Goal: Information Seeking & Learning: Understand process/instructions

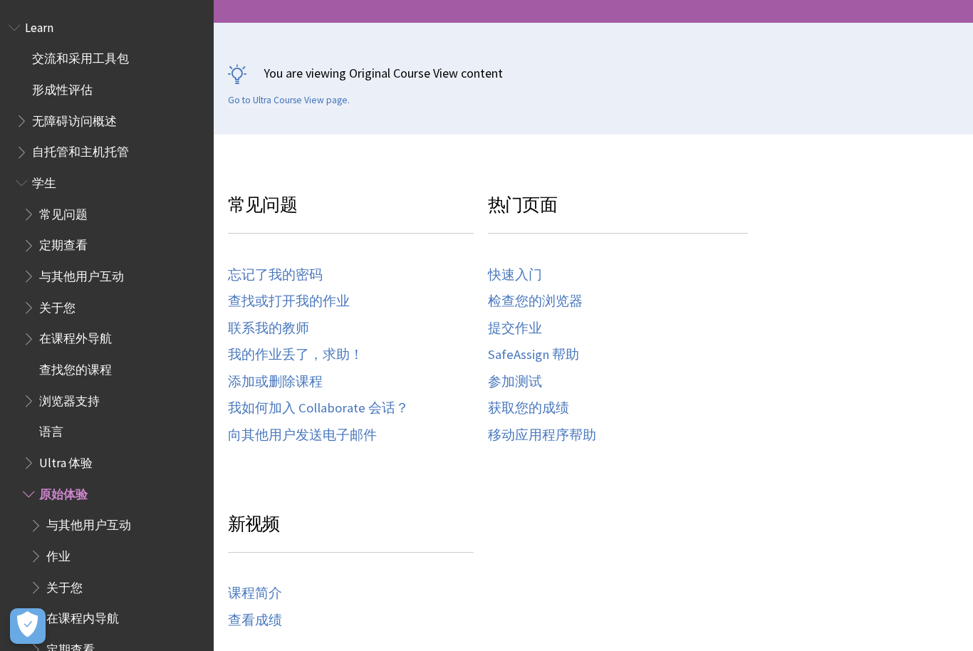
scroll to position [454, 0]
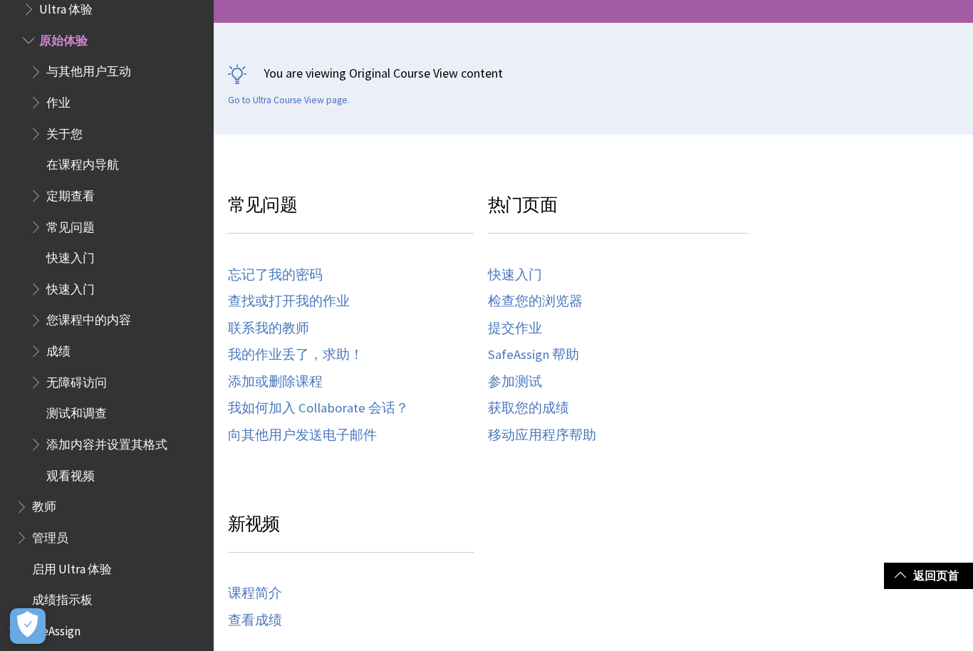
click at [514, 271] on link "快速入门" at bounding box center [515, 275] width 54 height 16
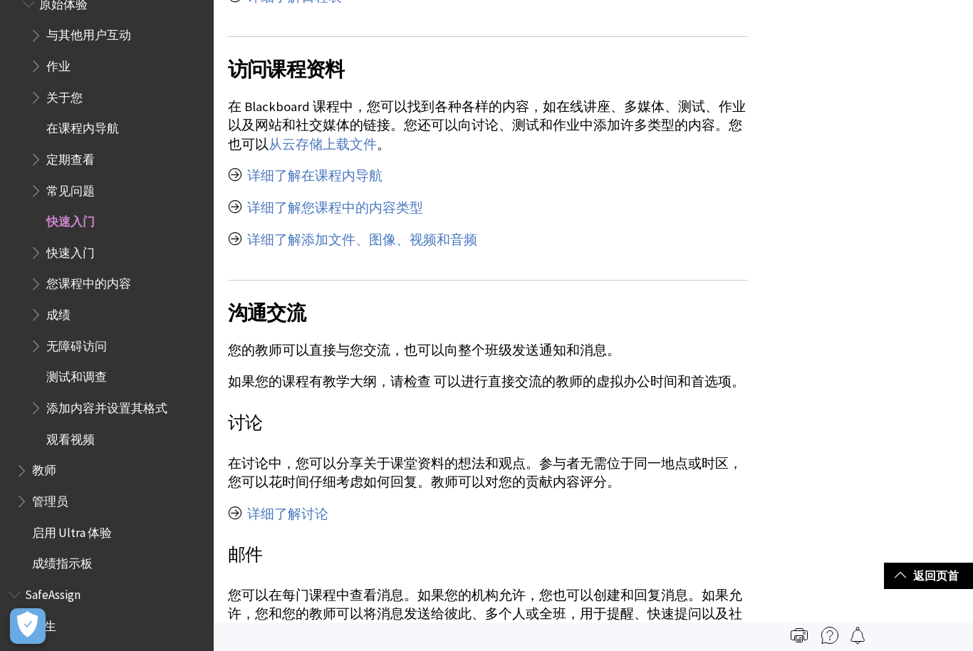
scroll to position [2695, 0]
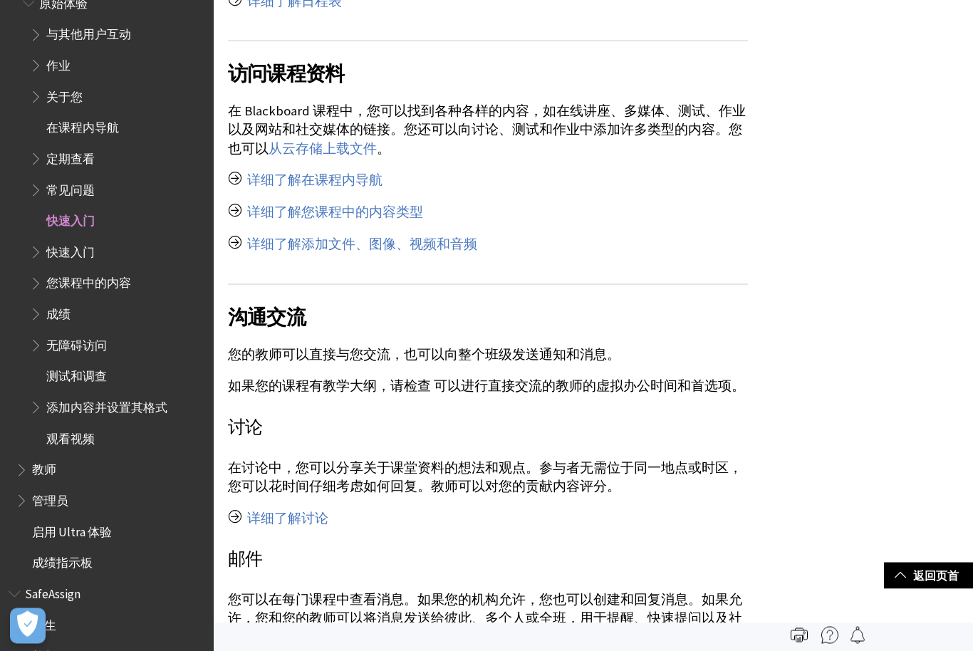
click at [288, 175] on link "详细了解在课程内导航" at bounding box center [314, 180] width 135 height 17
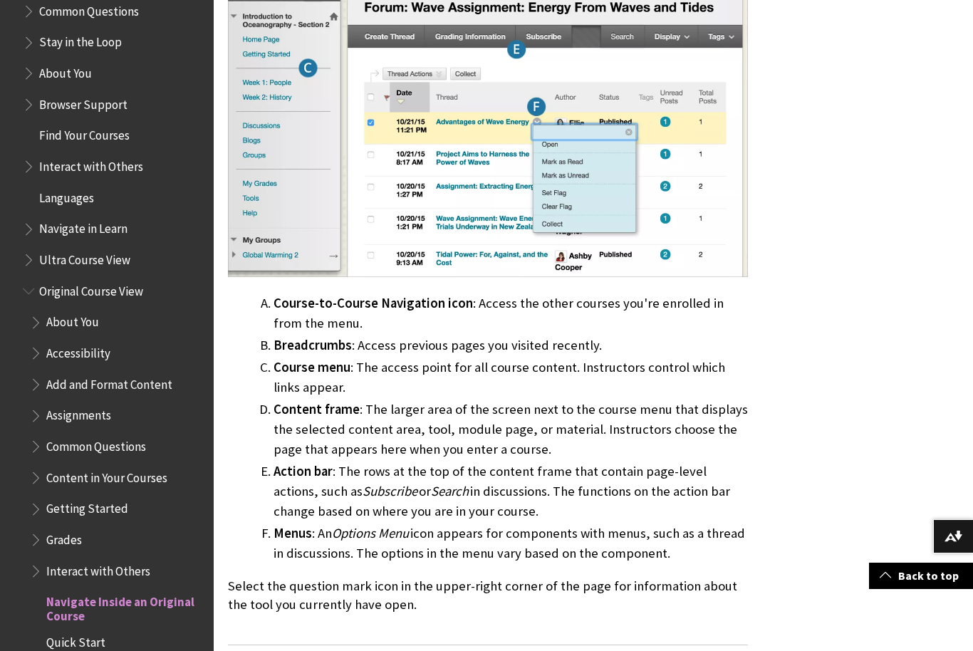
scroll to position [662, 0]
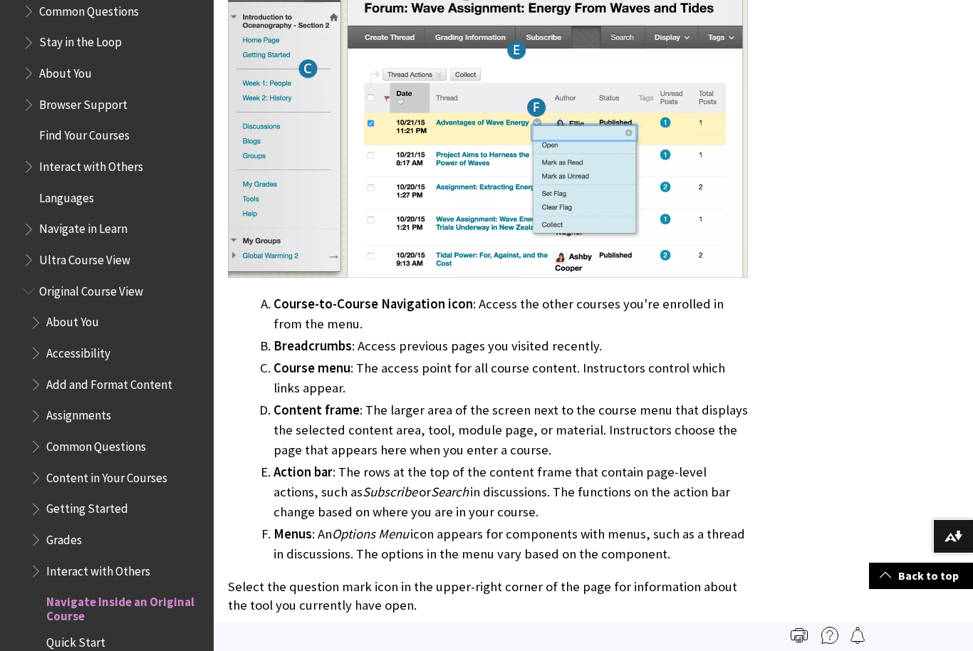
click at [363, 120] on img at bounding box center [488, 90] width 520 height 373
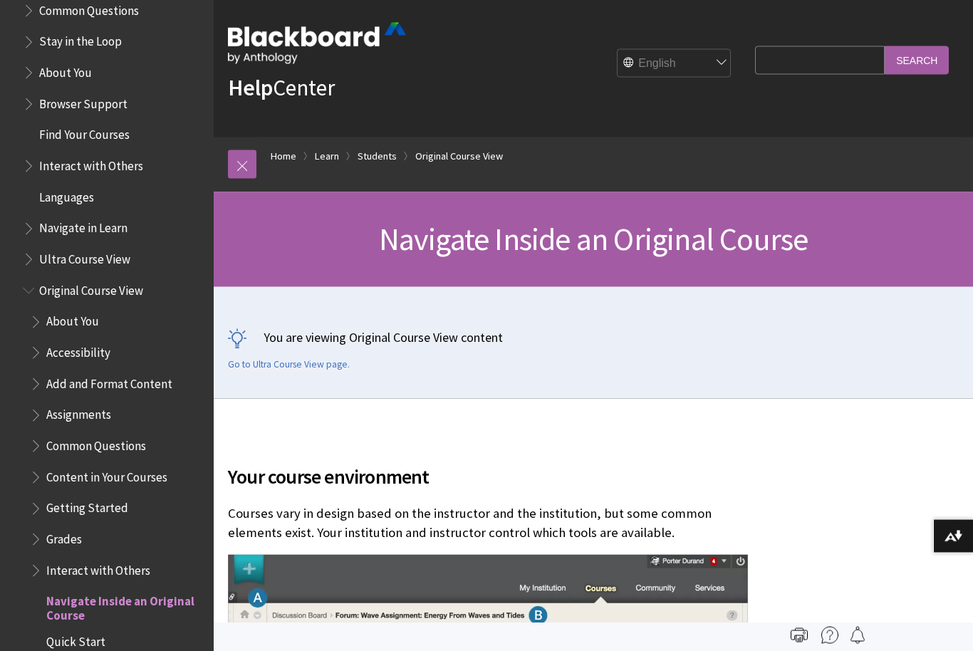
scroll to position [0, 0]
